Goal: Transaction & Acquisition: Purchase product/service

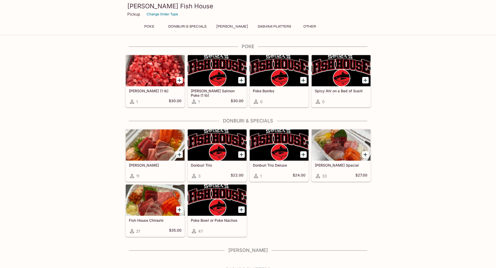
click at [150, 167] on h5 "[PERSON_NAME]" at bounding box center [155, 165] width 53 height 4
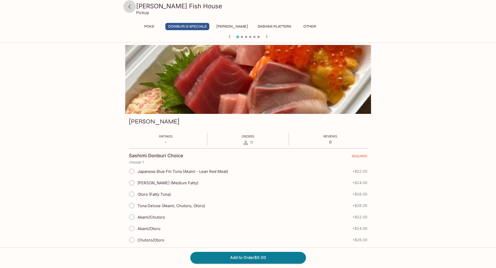
click at [128, 6] on icon at bounding box center [129, 6] width 9 height 9
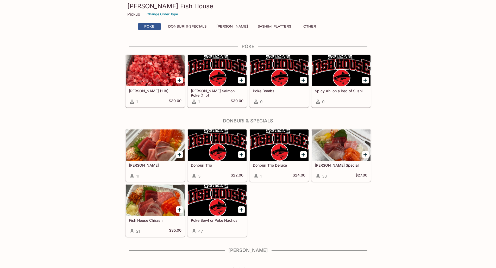
click at [199, 27] on button "Donburi & Specials" at bounding box center [187, 26] width 44 height 7
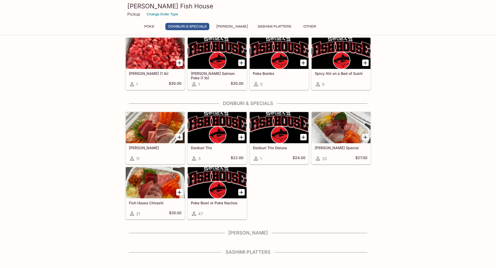
scroll to position [27, 0]
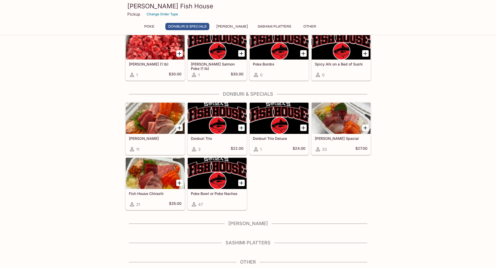
click at [151, 27] on button "Poke" at bounding box center [149, 26] width 23 height 7
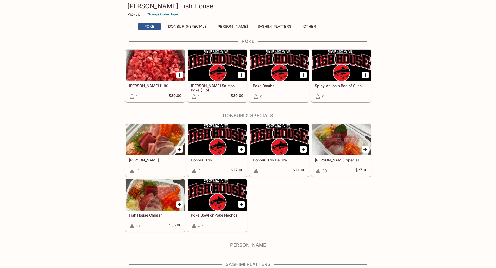
scroll to position [0, 0]
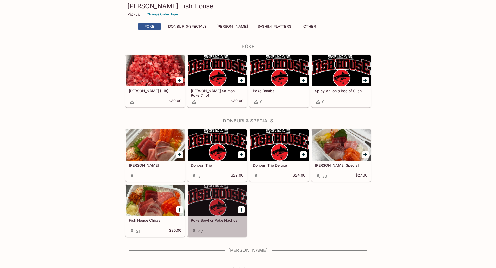
click at [208, 219] on h5 "Poke Bowl or Poke Nachos" at bounding box center [217, 220] width 53 height 4
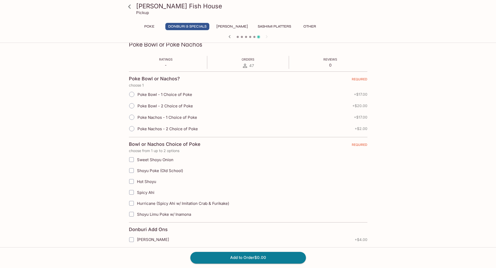
scroll to position [78, 0]
